Goal: Transaction & Acquisition: Purchase product/service

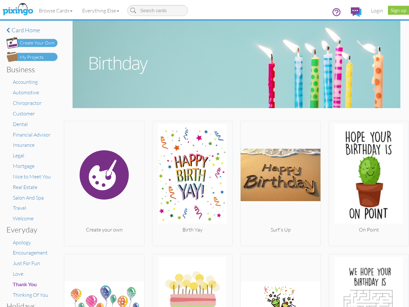
click at [204, 153] on img at bounding box center [192, 175] width 80 height 102
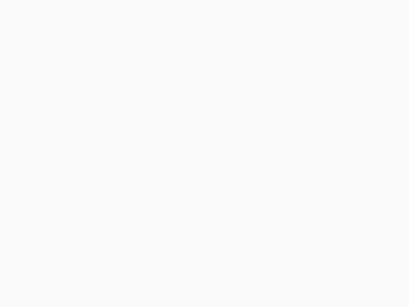
click at [56, 11] on body at bounding box center [204, 153] width 409 height 307
click at [102, 11] on body at bounding box center [204, 153] width 409 height 307
click at [103, 182] on body at bounding box center [204, 153] width 409 height 307
click at [190, 182] on body at bounding box center [204, 153] width 409 height 307
click at [277, 182] on body at bounding box center [204, 153] width 409 height 307
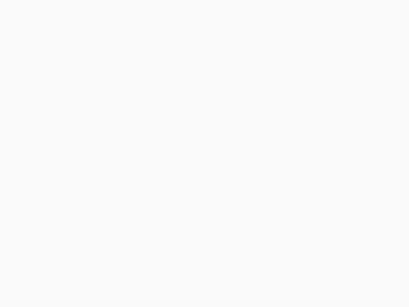
click at [364, 182] on body at bounding box center [204, 153] width 409 height 307
click at [103, 279] on body at bounding box center [204, 153] width 409 height 307
click at [190, 279] on body at bounding box center [204, 153] width 409 height 307
click at [277, 279] on body at bounding box center [204, 153] width 409 height 307
